Goal: Transaction & Acquisition: Book appointment/travel/reservation

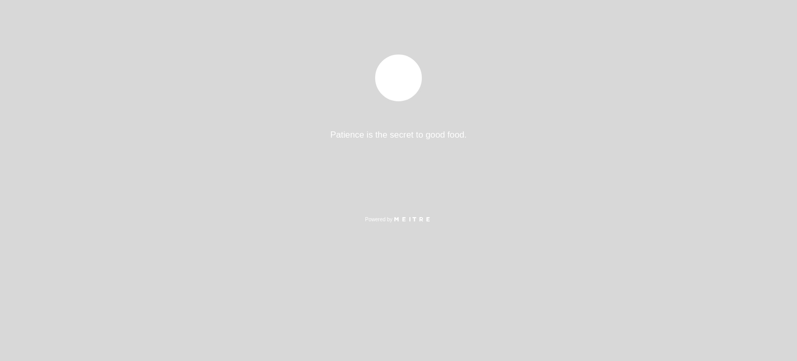
select select "es"
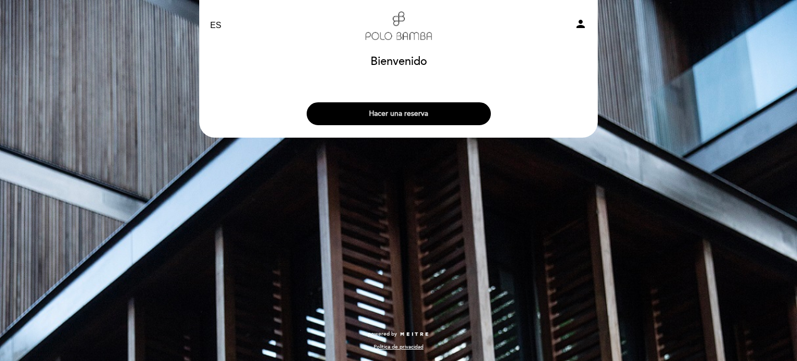
click at [425, 119] on button "Hacer una reserva" at bounding box center [399, 113] width 184 height 23
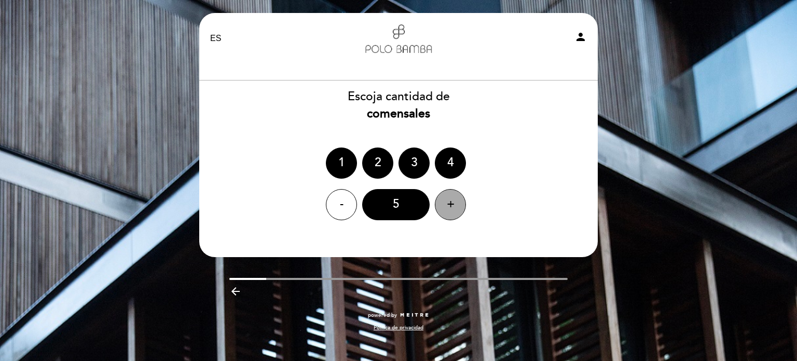
click at [447, 211] on div "+" at bounding box center [450, 204] width 31 height 31
click at [335, 213] on div "-" at bounding box center [341, 204] width 31 height 31
click at [396, 210] on div "5" at bounding box center [395, 204] width 67 height 31
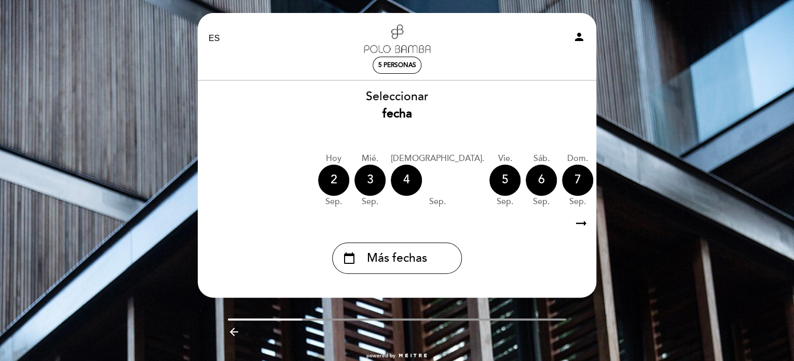
click at [576, 227] on icon "arrow_right_alt" at bounding box center [581, 223] width 16 height 22
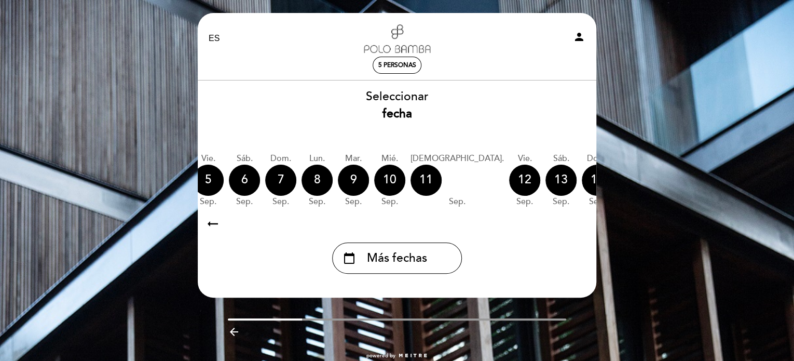
scroll to position [0, 302]
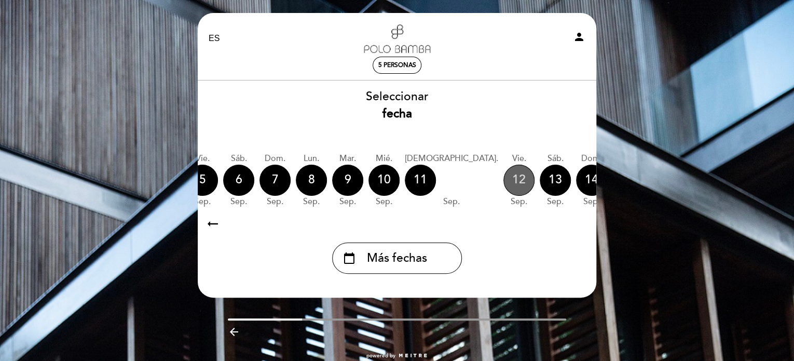
click at [503, 172] on div "12" at bounding box center [518, 179] width 31 height 31
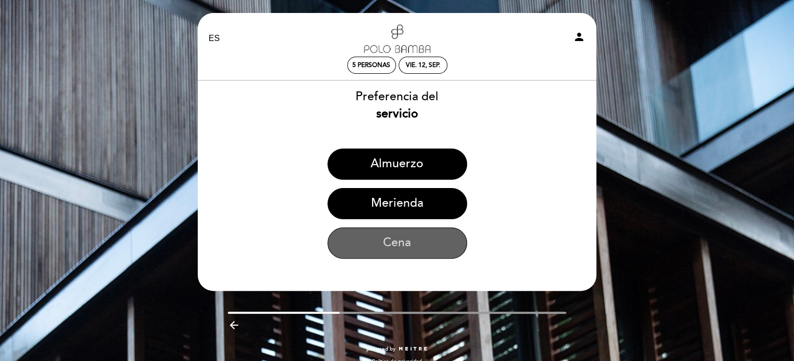
click at [405, 254] on button "Cena" at bounding box center [397, 242] width 140 height 31
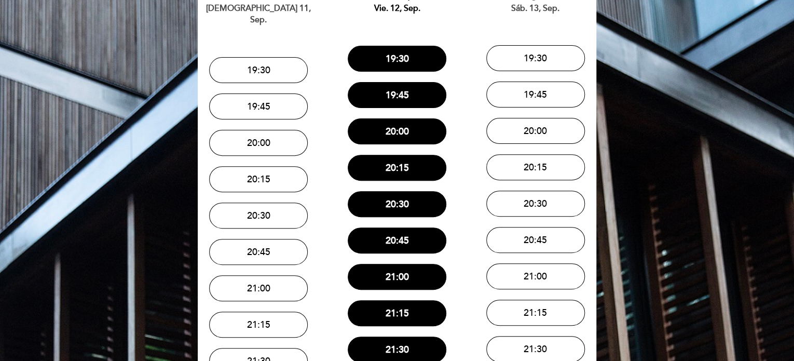
scroll to position [103, 0]
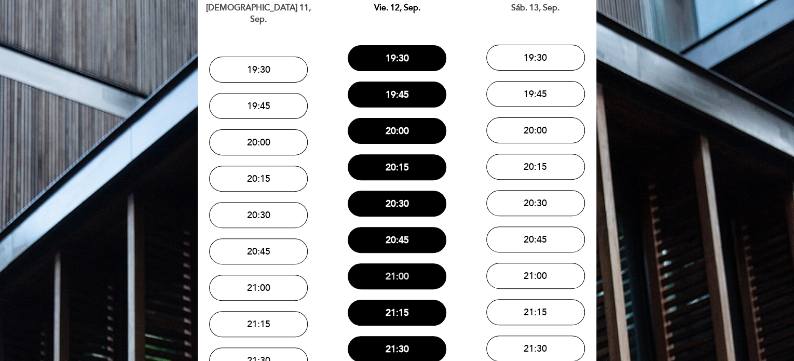
click at [418, 263] on button "21:00" at bounding box center [397, 276] width 99 height 26
